Goal: Task Accomplishment & Management: Use online tool/utility

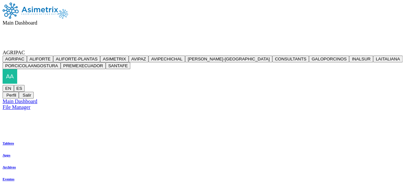
click at [25, 50] on icon at bounding box center [25, 53] width 0 height 6
click at [106, 69] on button "PREMEXECUADOR" at bounding box center [83, 66] width 45 height 7
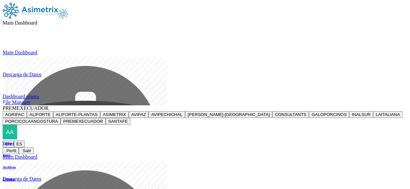
click at [396, 106] on div "PREMEXECUADOR AGRIPAC ALIFORTE ALIFORTE-PLANTAS ASIMETRIX AVIPAZ AVIPECHICHAL C…" at bounding box center [205, 130] width 405 height 49
click at [3, 141] on icon at bounding box center [3, 141] width 0 height 0
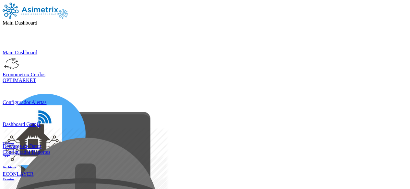
click at [37, 20] on span "Main Dashboard" at bounding box center [20, 23] width 35 height 6
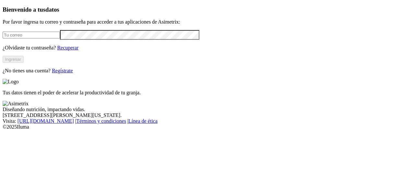
type input "[PERSON_NAME][EMAIL_ADDRESS][PERSON_NAME][DOMAIN_NAME]"
click at [24, 63] on button "Ingresar" at bounding box center [13, 59] width 21 height 7
